Goal: Task Accomplishment & Management: Use online tool/utility

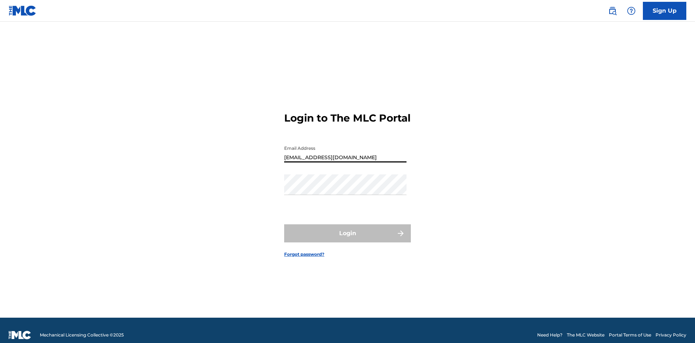
type input "[EMAIL_ADDRESS][DOMAIN_NAME]"
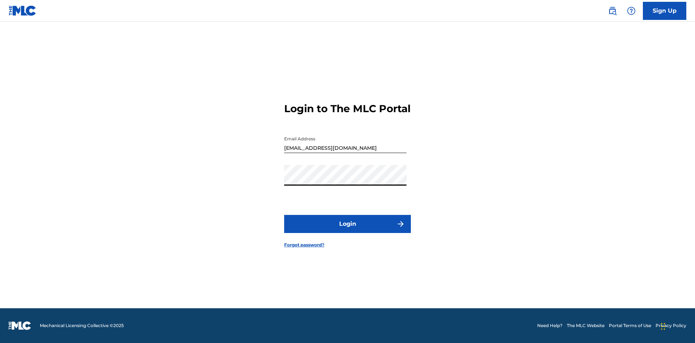
click at [347, 230] on button "Login" at bounding box center [347, 224] width 127 height 18
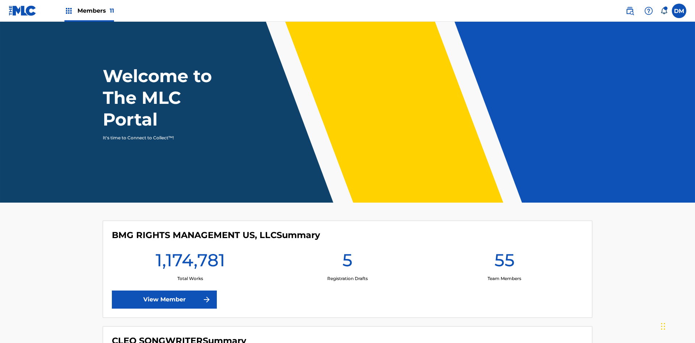
click at [89, 10] on span "Members 11" at bounding box center [95, 11] width 37 height 8
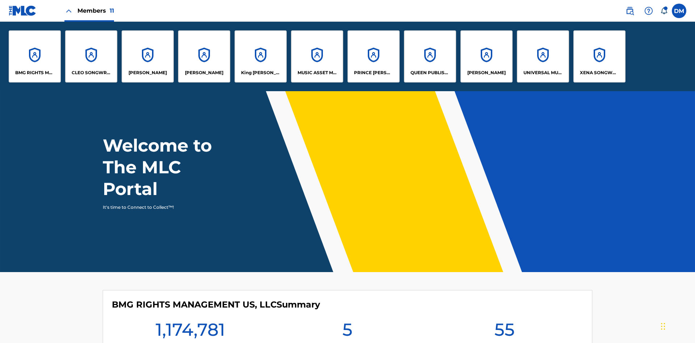
click at [430, 73] on p "QUEEN PUBLISHA" at bounding box center [429, 72] width 39 height 7
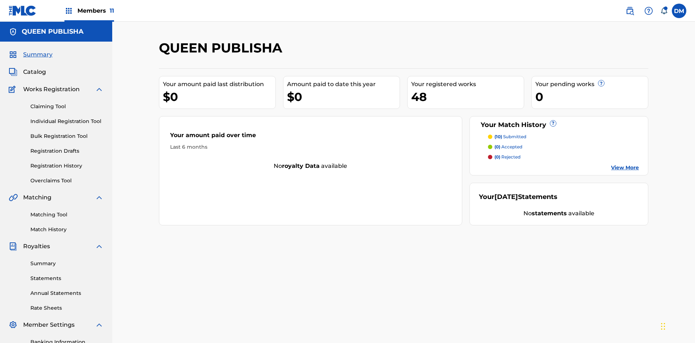
click at [67, 103] on link "Claiming Tool" at bounding box center [66, 107] width 73 height 8
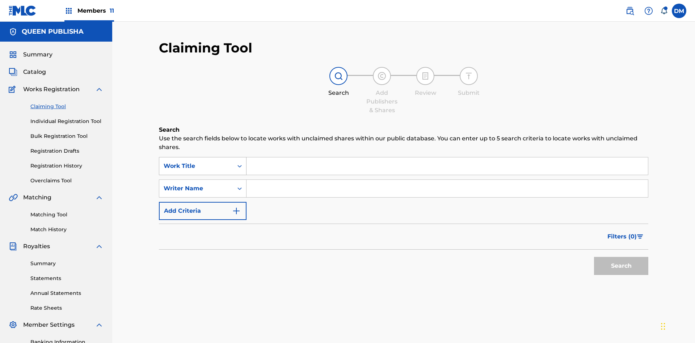
click at [196, 162] on div "Work Title" at bounding box center [196, 166] width 65 height 9
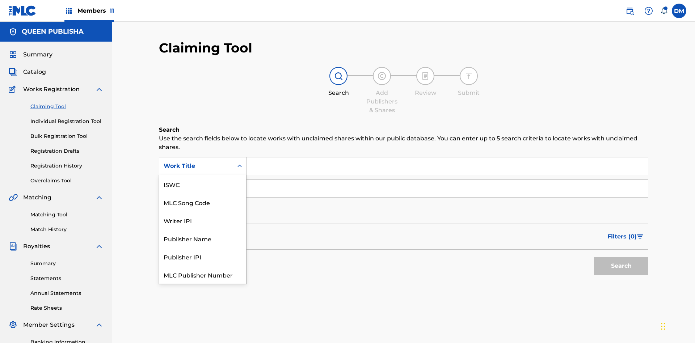
click at [203, 193] on div "MLC Song Code" at bounding box center [202, 202] width 87 height 18
click at [621, 257] on button "Search" at bounding box center [621, 266] width 54 height 18
click at [622, 232] on span "Filters ( 0 )" at bounding box center [621, 236] width 29 height 9
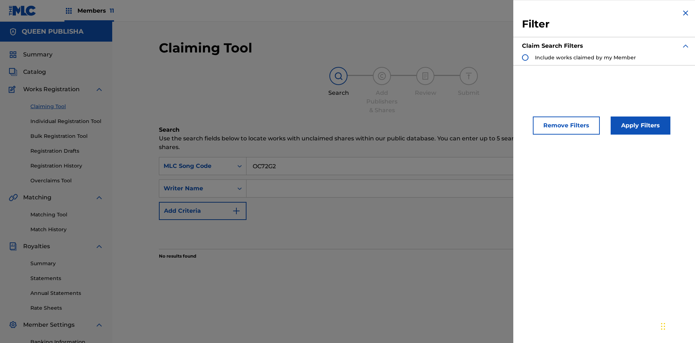
click at [525, 58] on div "Search Form" at bounding box center [525, 57] width 7 height 7
click at [639, 126] on button "Apply Filters" at bounding box center [641, 126] width 60 height 18
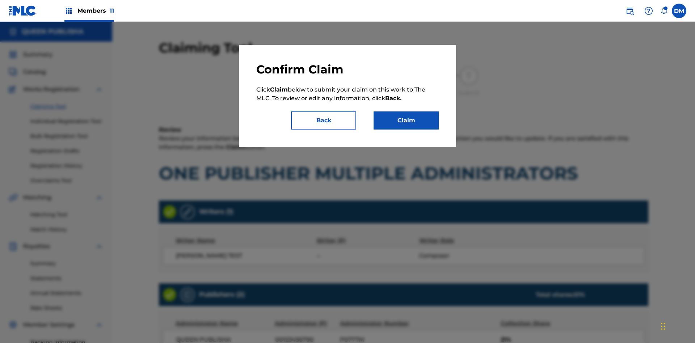
click at [406, 121] on button "Claim" at bounding box center [406, 120] width 65 height 18
click at [67, 162] on link "Registration History" at bounding box center [66, 166] width 73 height 8
